Goal: Task Accomplishment & Management: Complete application form

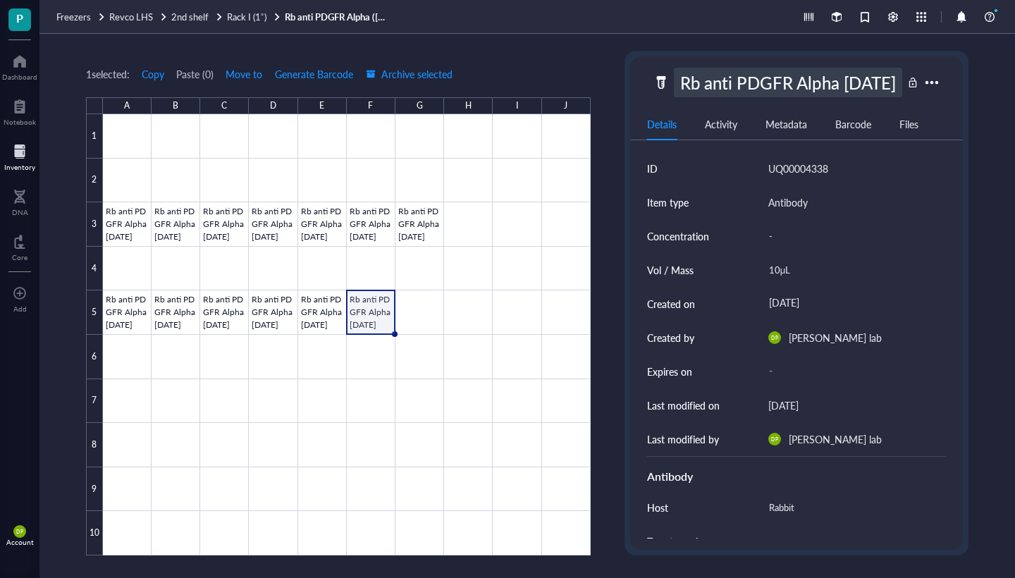
click at [716, 86] on div "Rb anti PDGFR Alpha [DATE]" at bounding box center [788, 83] width 228 height 30
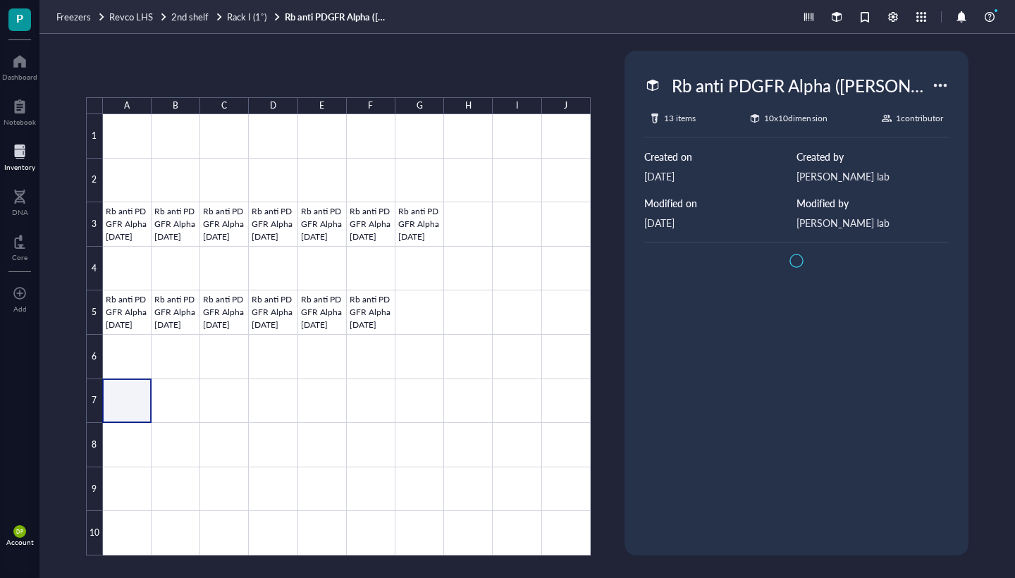
click at [136, 409] on div at bounding box center [347, 334] width 488 height 441
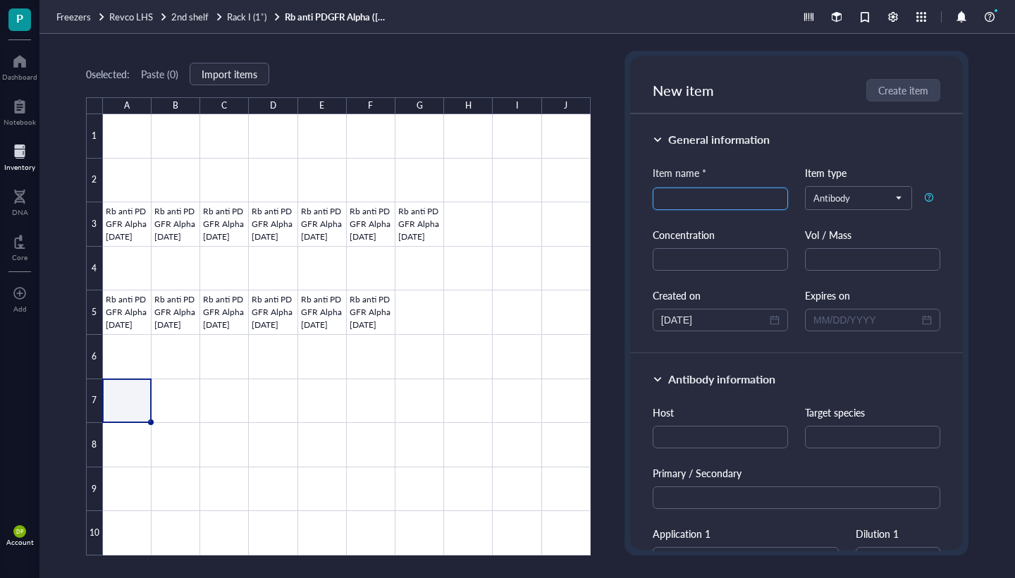
click at [713, 198] on input "search" at bounding box center [720, 198] width 118 height 21
paste input "Rb anti PDGFR Alpha [DATE]"
drag, startPoint x: 775, startPoint y: 199, endPoint x: 744, endPoint y: 199, distance: 31.7
click at [744, 199] on input "Rb anti PDGFR Alpha [DATE]" at bounding box center [720, 198] width 118 height 21
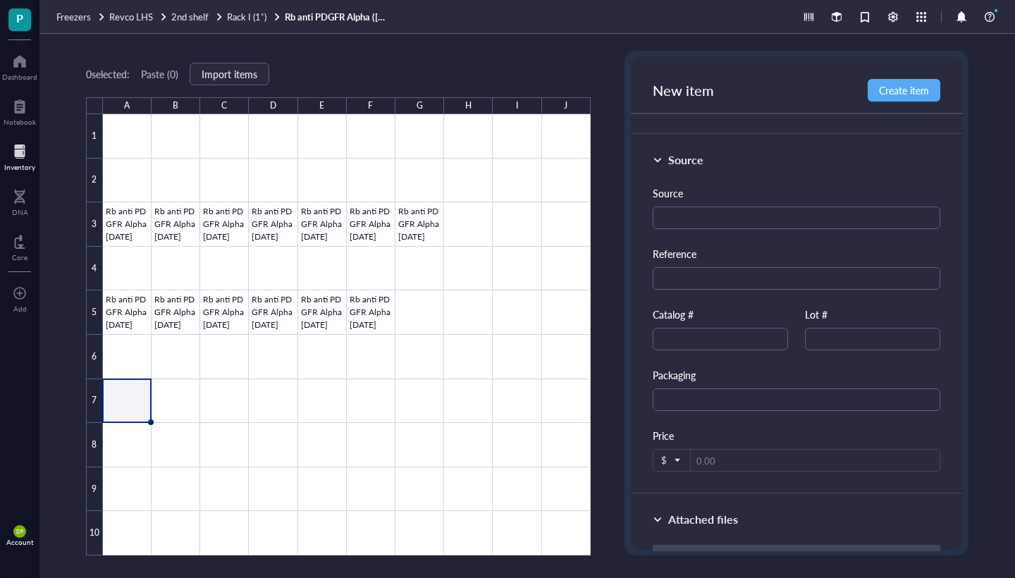
scroll to position [775, 0]
type input "Rb anti PDGFR Alpha [DATE]"
click at [844, 335] on input "text" at bounding box center [872, 337] width 135 height 23
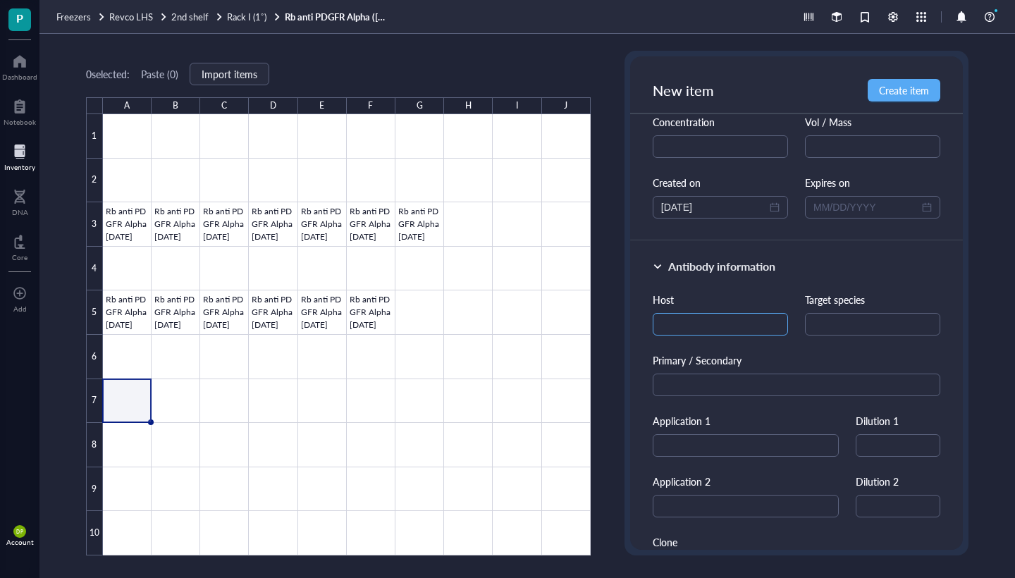
scroll to position [113, 0]
click at [722, 331] on input "text" at bounding box center [720, 323] width 135 height 23
type input "rabbit"
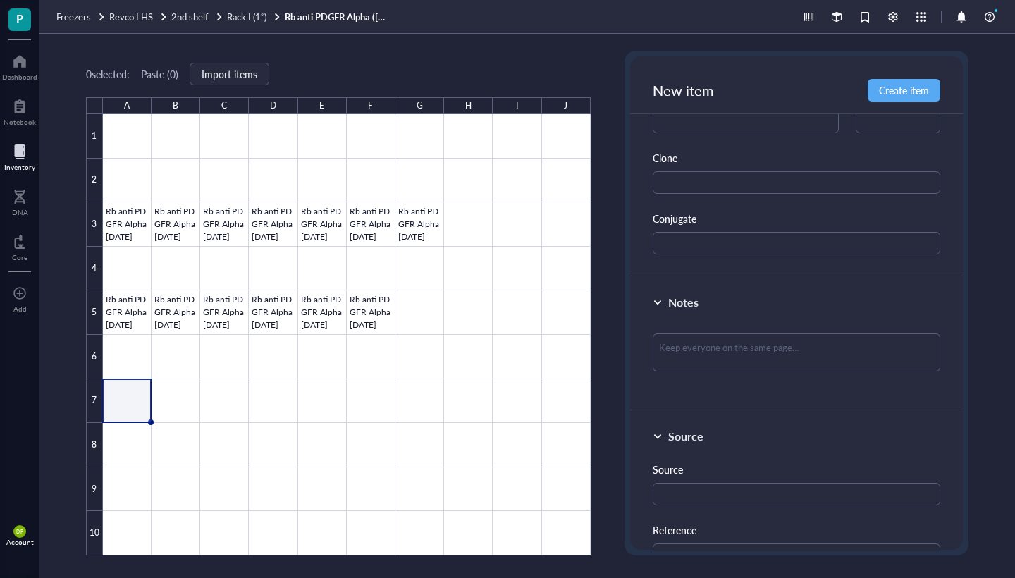
scroll to position [611, 0]
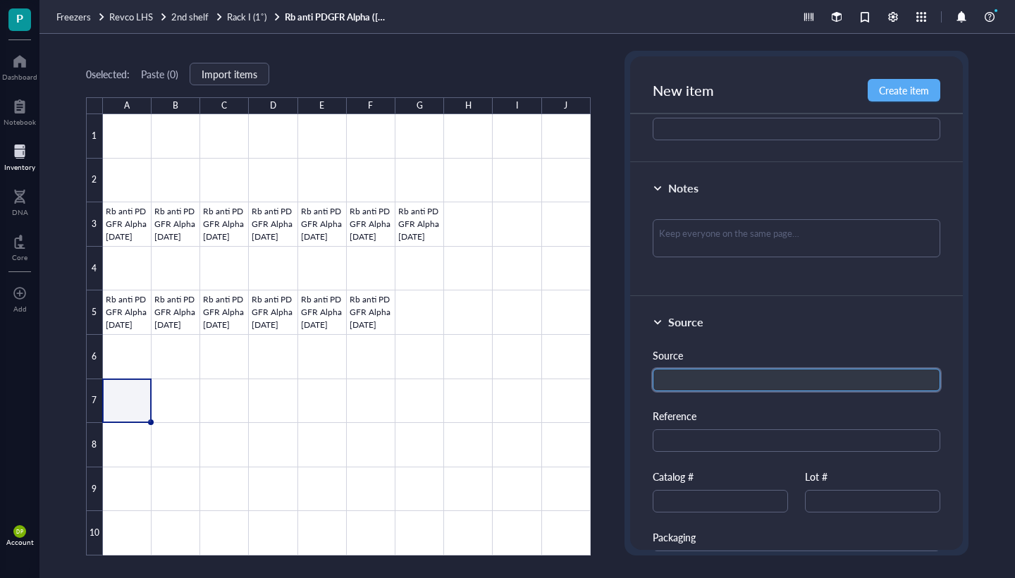
click at [729, 374] on input "text" at bounding box center [797, 380] width 288 height 23
type input "Thermofisher"
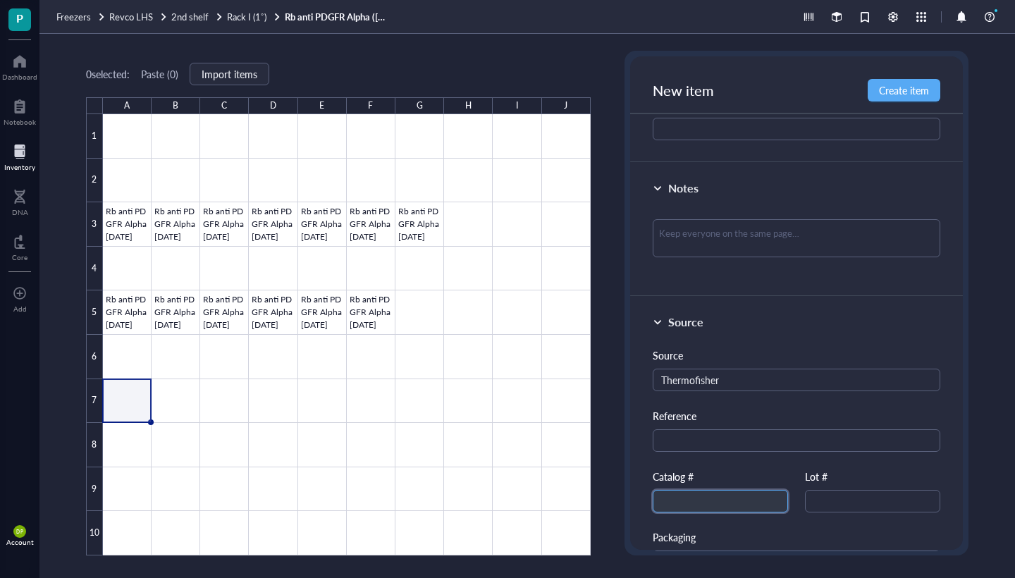
click at [733, 500] on input "text" at bounding box center [720, 501] width 135 height 23
type input "PA5-17623"
click at [885, 497] on input "text" at bounding box center [872, 501] width 135 height 23
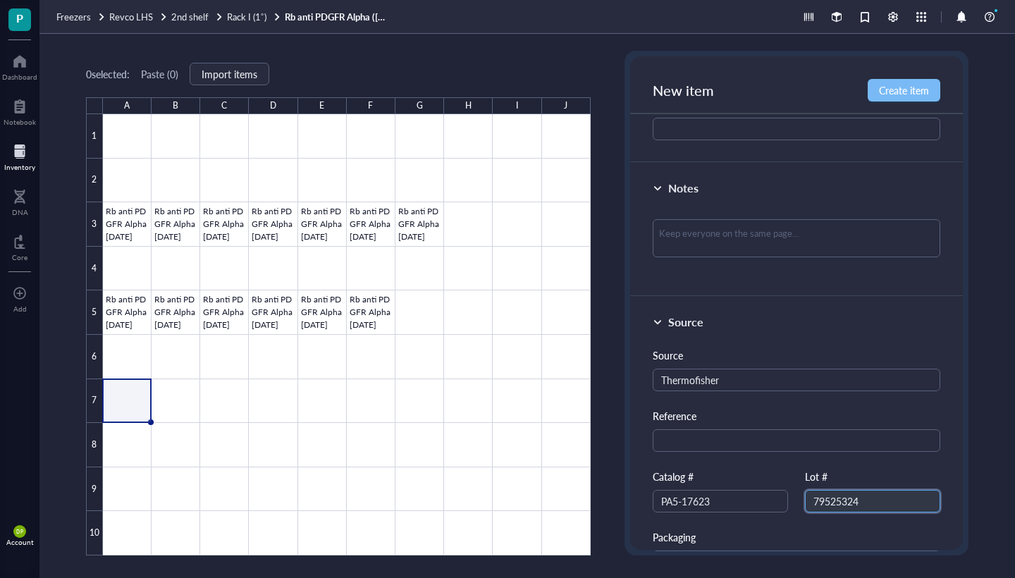
type input "79525324"
click at [894, 82] on button "Create item" at bounding box center [904, 90] width 73 height 23
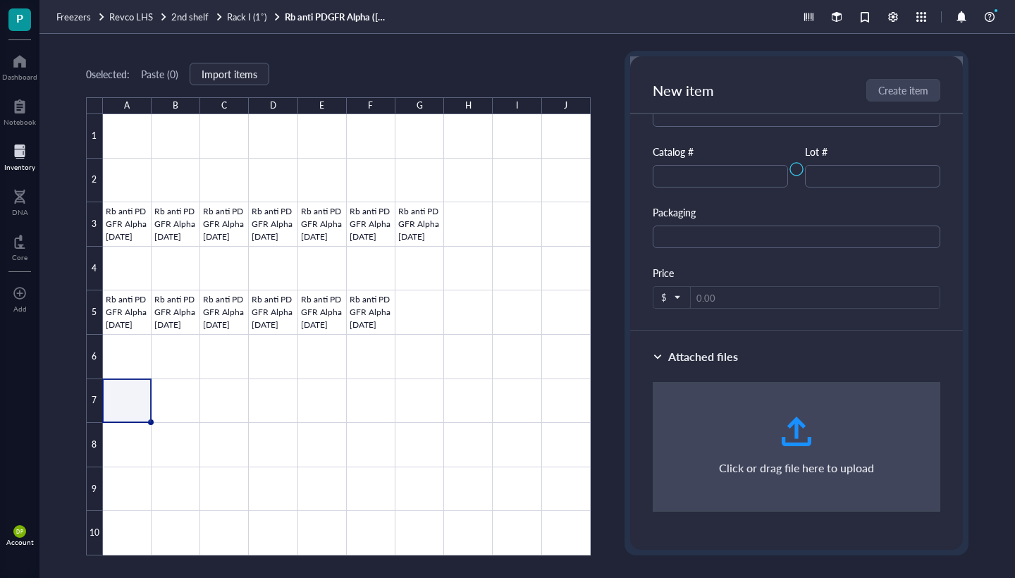
scroll to position [516, 0]
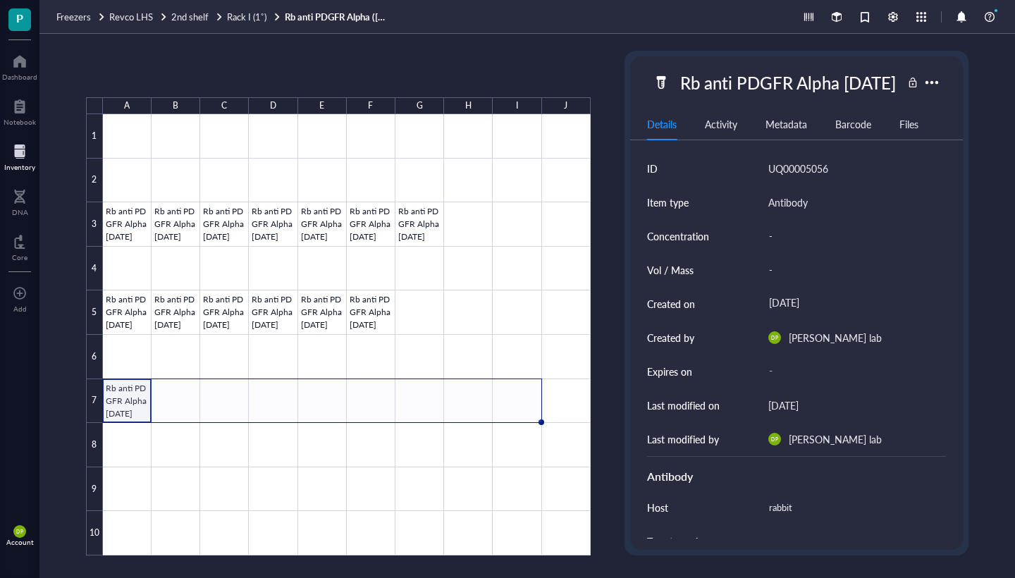
drag, startPoint x: 149, startPoint y: 423, endPoint x: 521, endPoint y: 422, distance: 372.1
click at [0, 0] on div "Rb anti PDGFR Alpha [DATE] Rb anti PDGFR Alpha [DATE] Rb anti PDGFR Alpha [DATE…" at bounding box center [0, 0] width 0 height 0
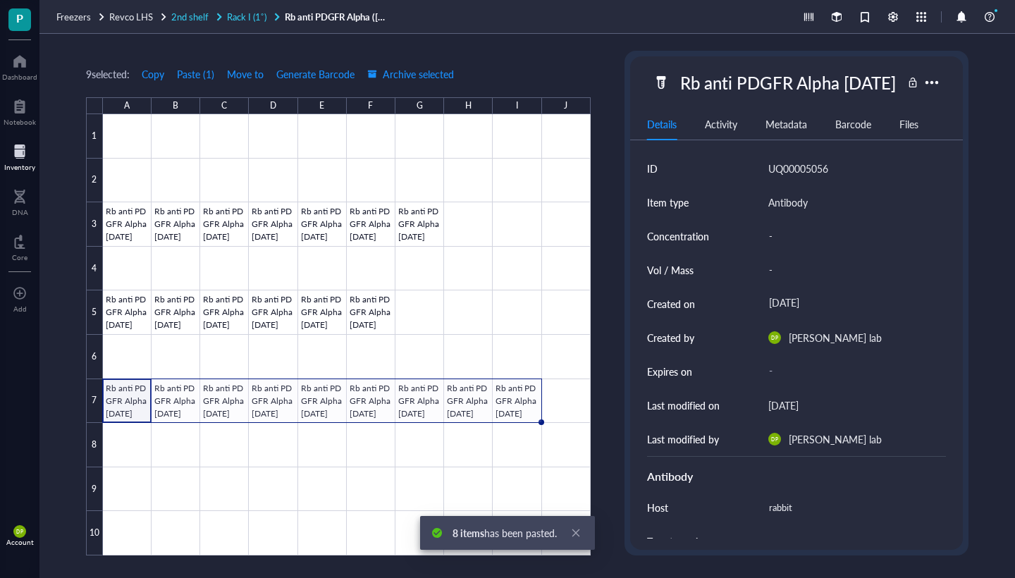
click at [257, 18] on span "Rack I (1˚)" at bounding box center [246, 16] width 39 height 13
